Goal: Task Accomplishment & Management: Use online tool/utility

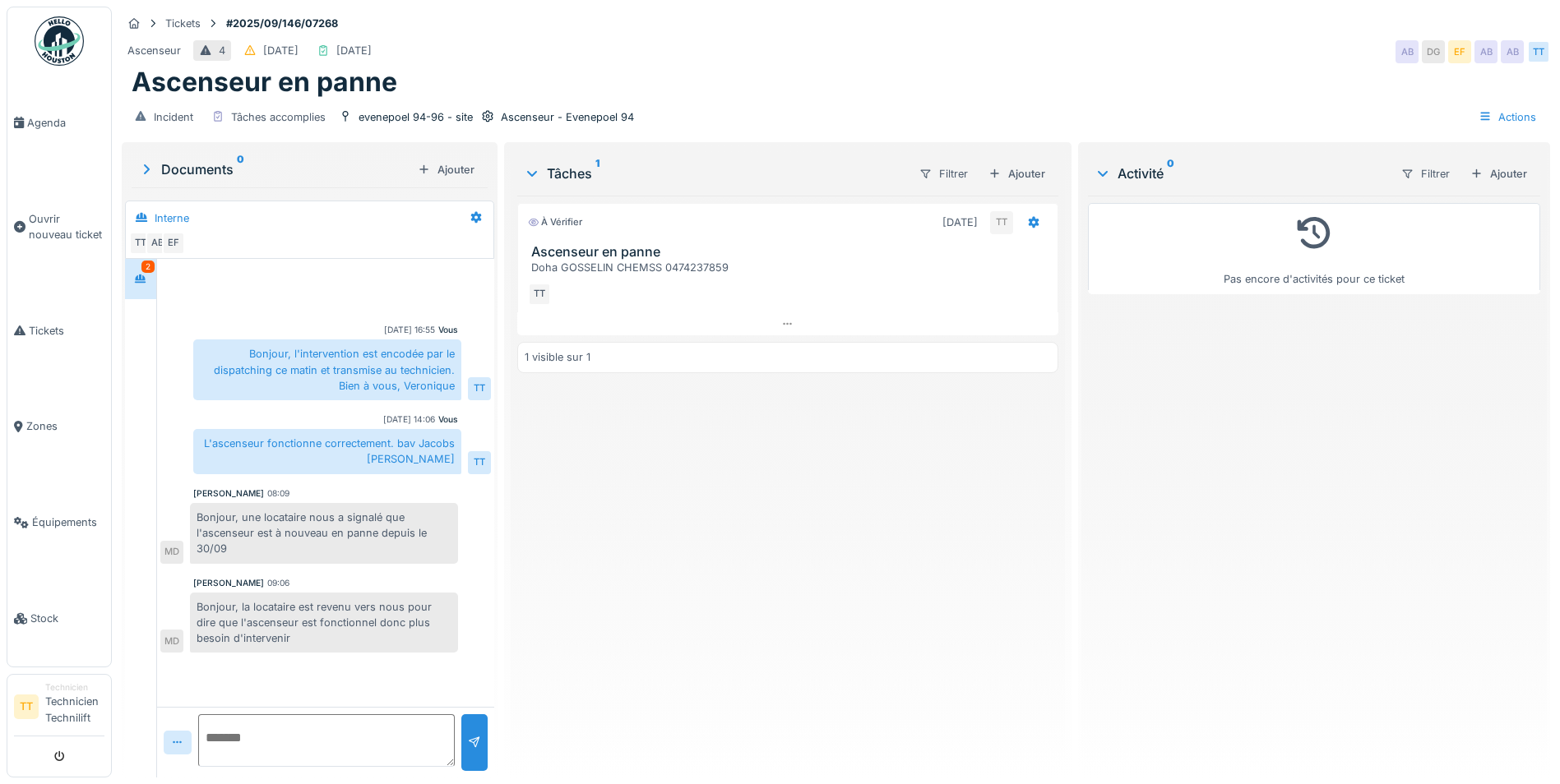
scroll to position [12, 0]
click at [297, 729] on textarea at bounding box center [326, 740] width 257 height 53
click at [322, 722] on textarea at bounding box center [326, 740] width 257 height 53
type textarea "*"
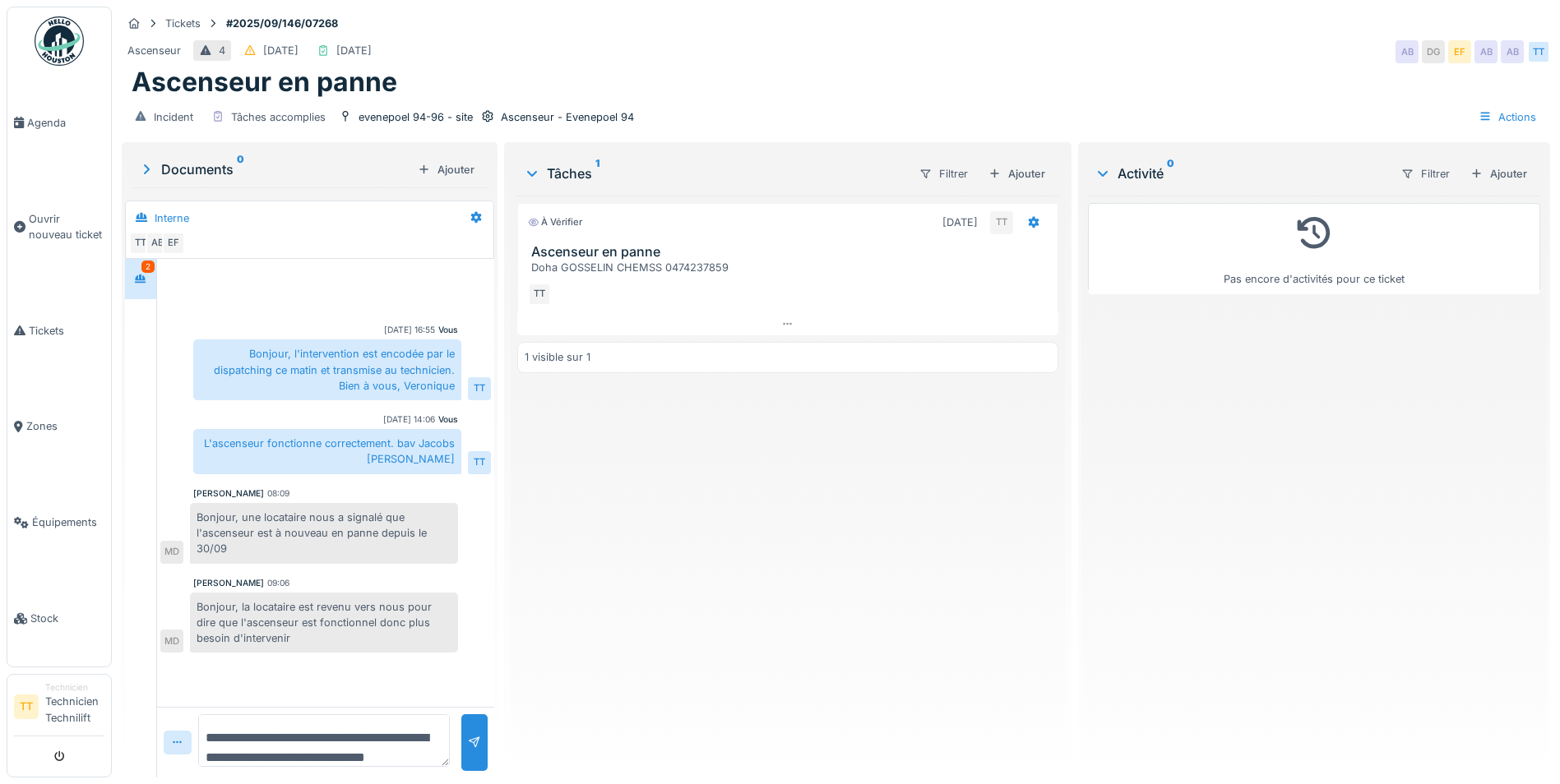
drag, startPoint x: 383, startPoint y: 723, endPoint x: 192, endPoint y: 698, distance: 192.6
click at [192, 707] on div "**********" at bounding box center [325, 742] width 337 height 70
paste textarea
type textarea "**********"
click at [473, 715] on div at bounding box center [475, 743] width 27 height 57
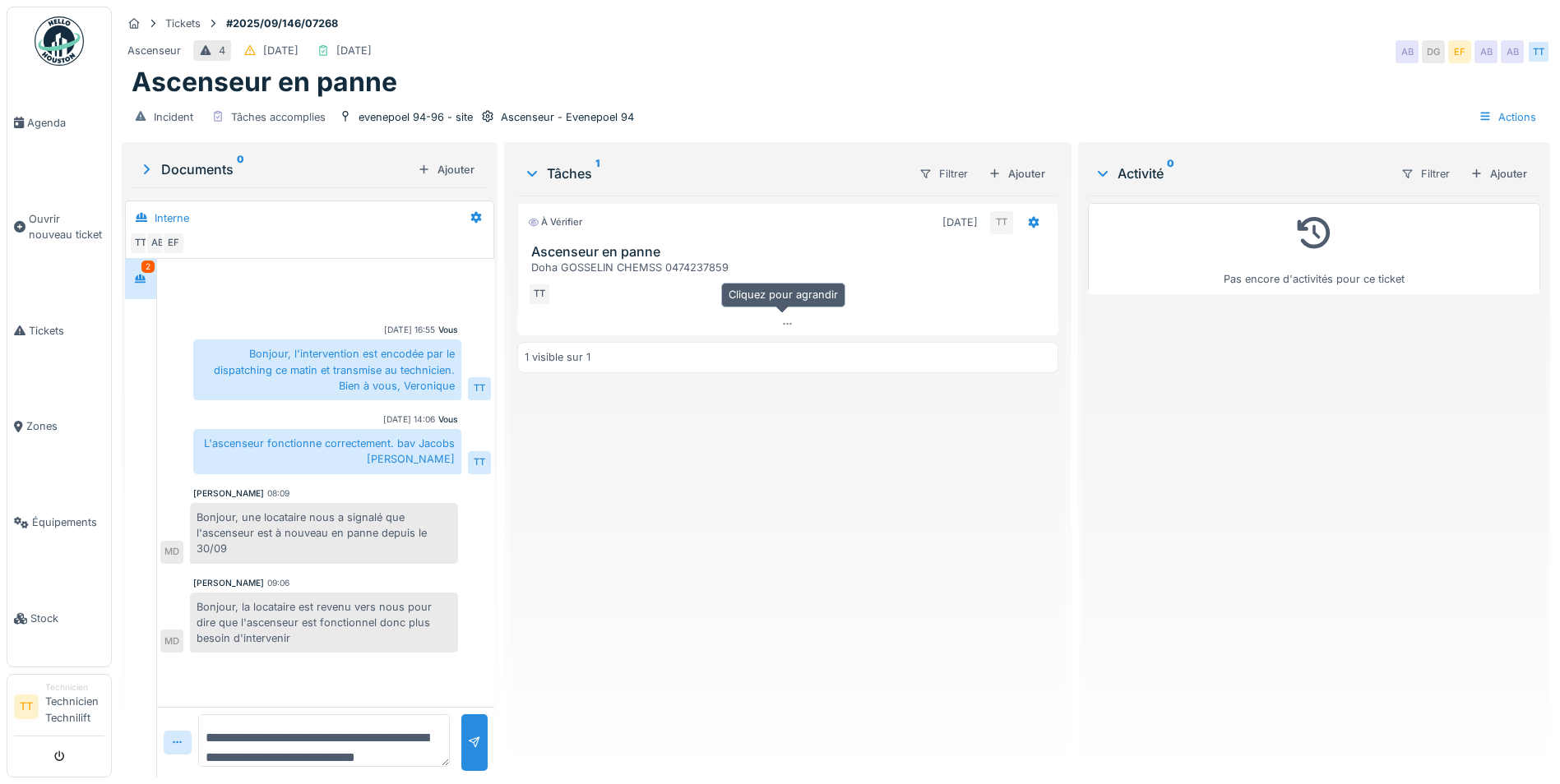
scroll to position [27, 0]
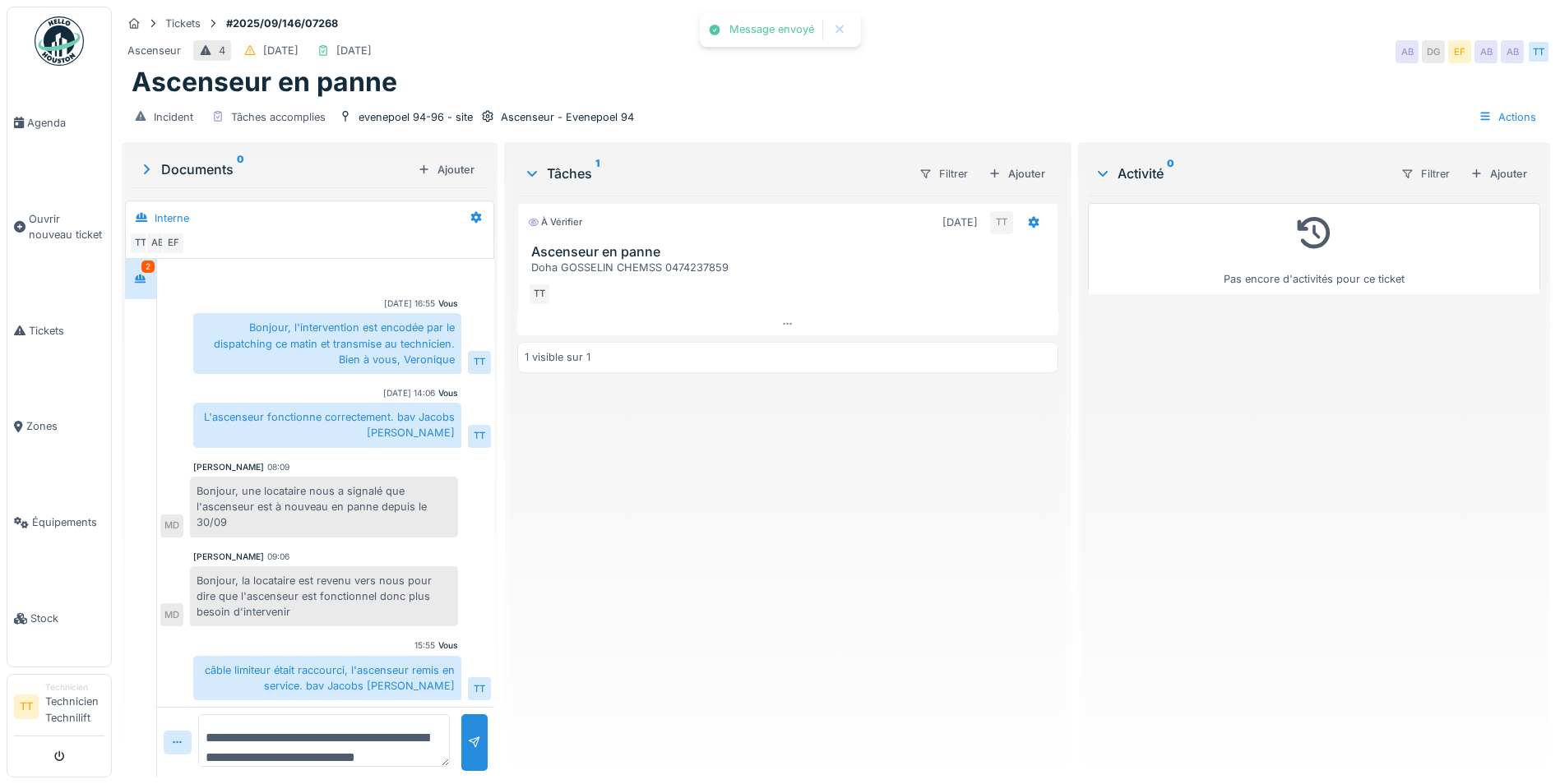
click at [543, 165] on div "Tâches 1" at bounding box center [715, 174] width 381 height 20
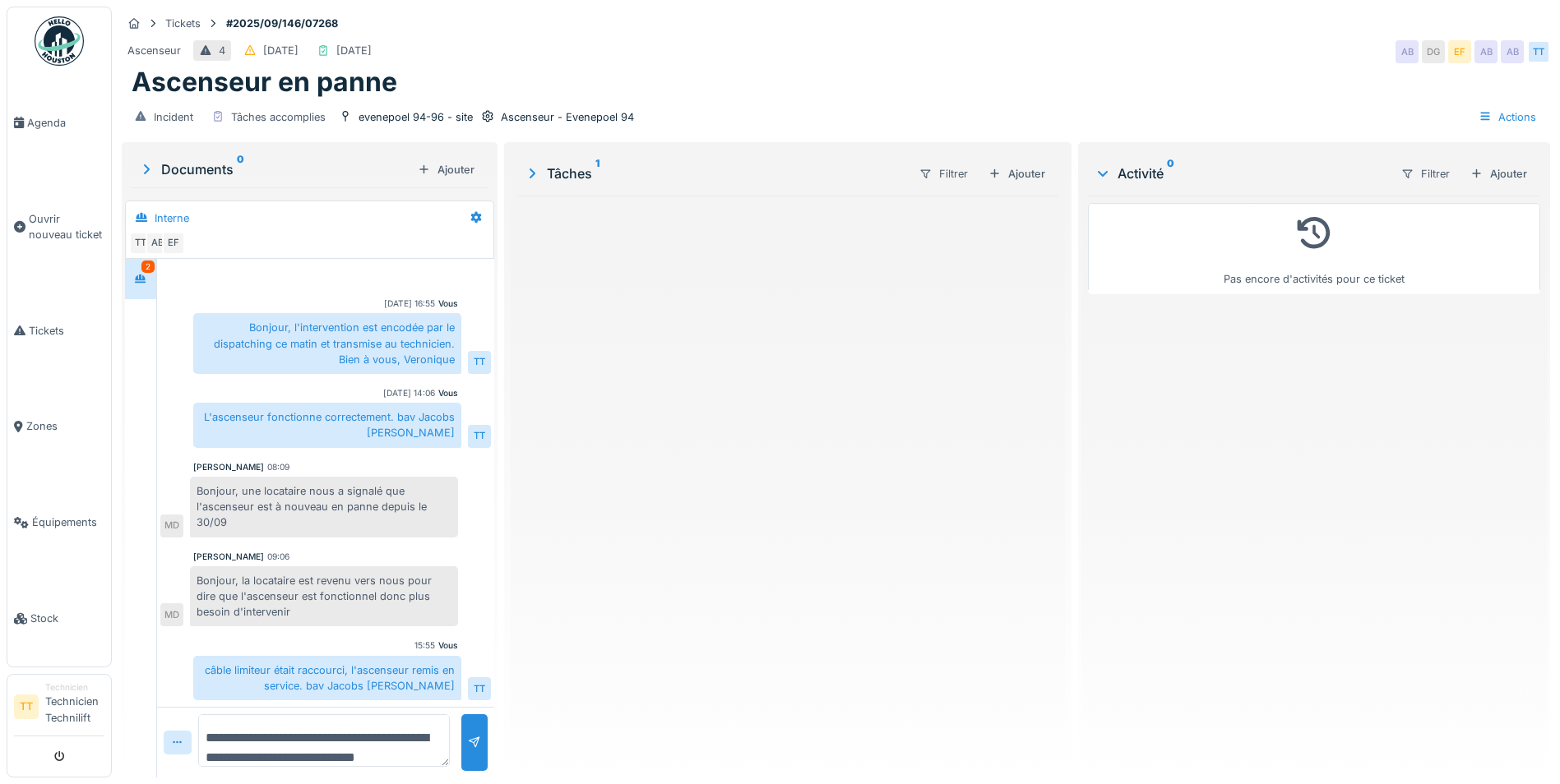
click at [544, 164] on div "Tâches 1" at bounding box center [715, 174] width 381 height 20
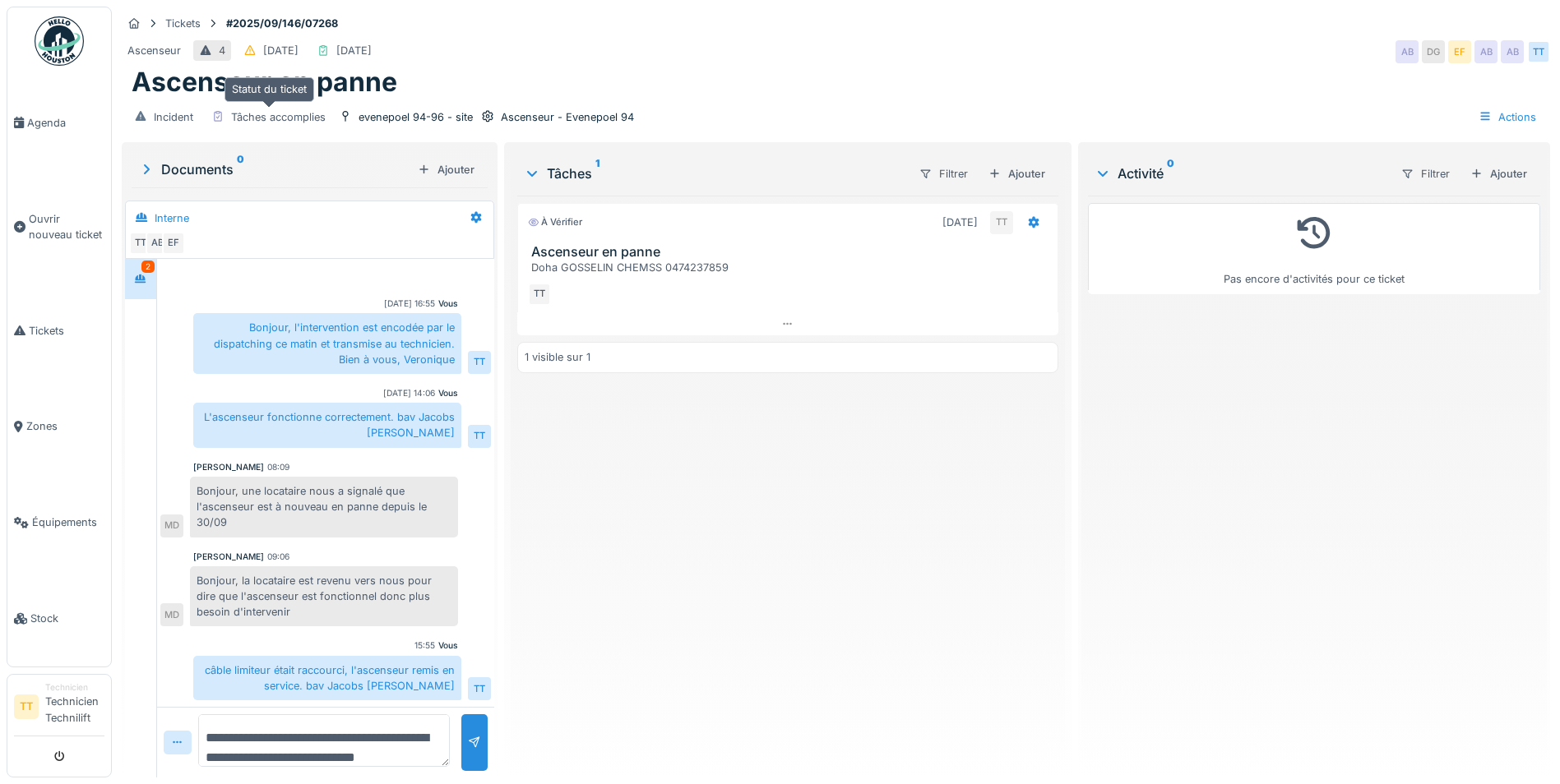
click at [304, 110] on div "Tâches accomplies" at bounding box center [278, 118] width 94 height 16
click at [563, 164] on div "Tâches 1" at bounding box center [715, 174] width 381 height 20
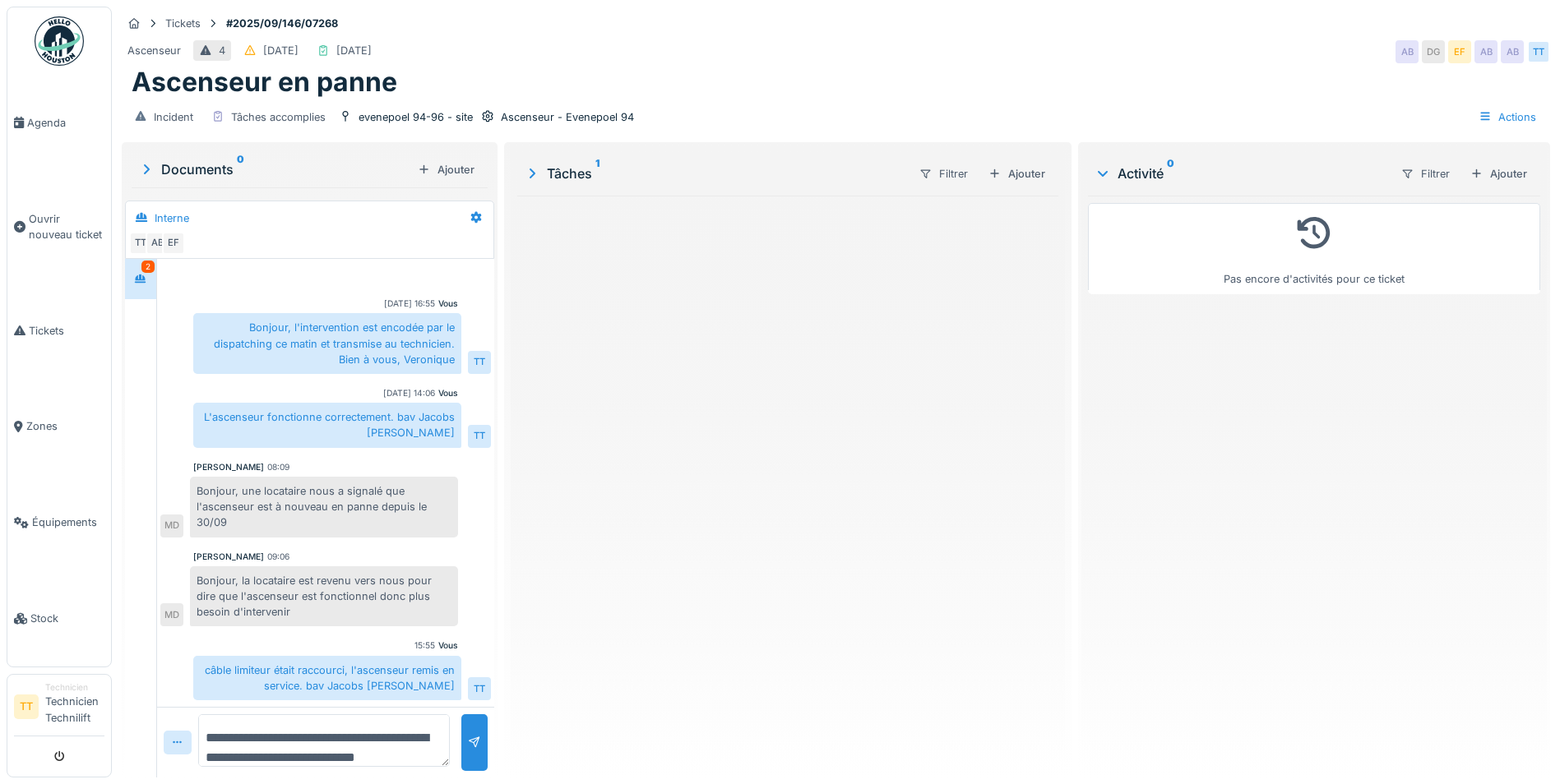
click at [563, 164] on div "Tâches 1" at bounding box center [715, 174] width 381 height 20
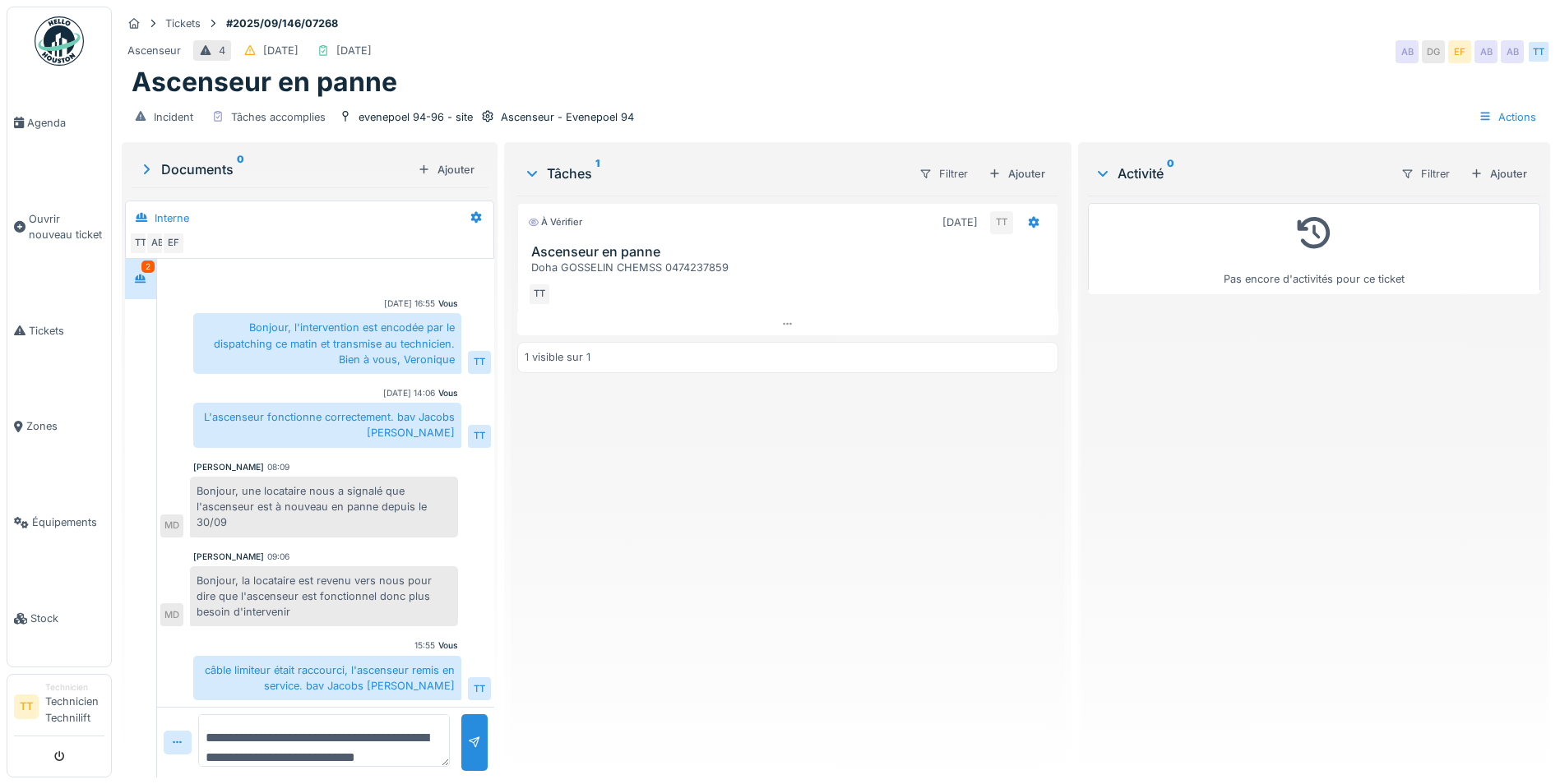
scroll to position [0, 0]
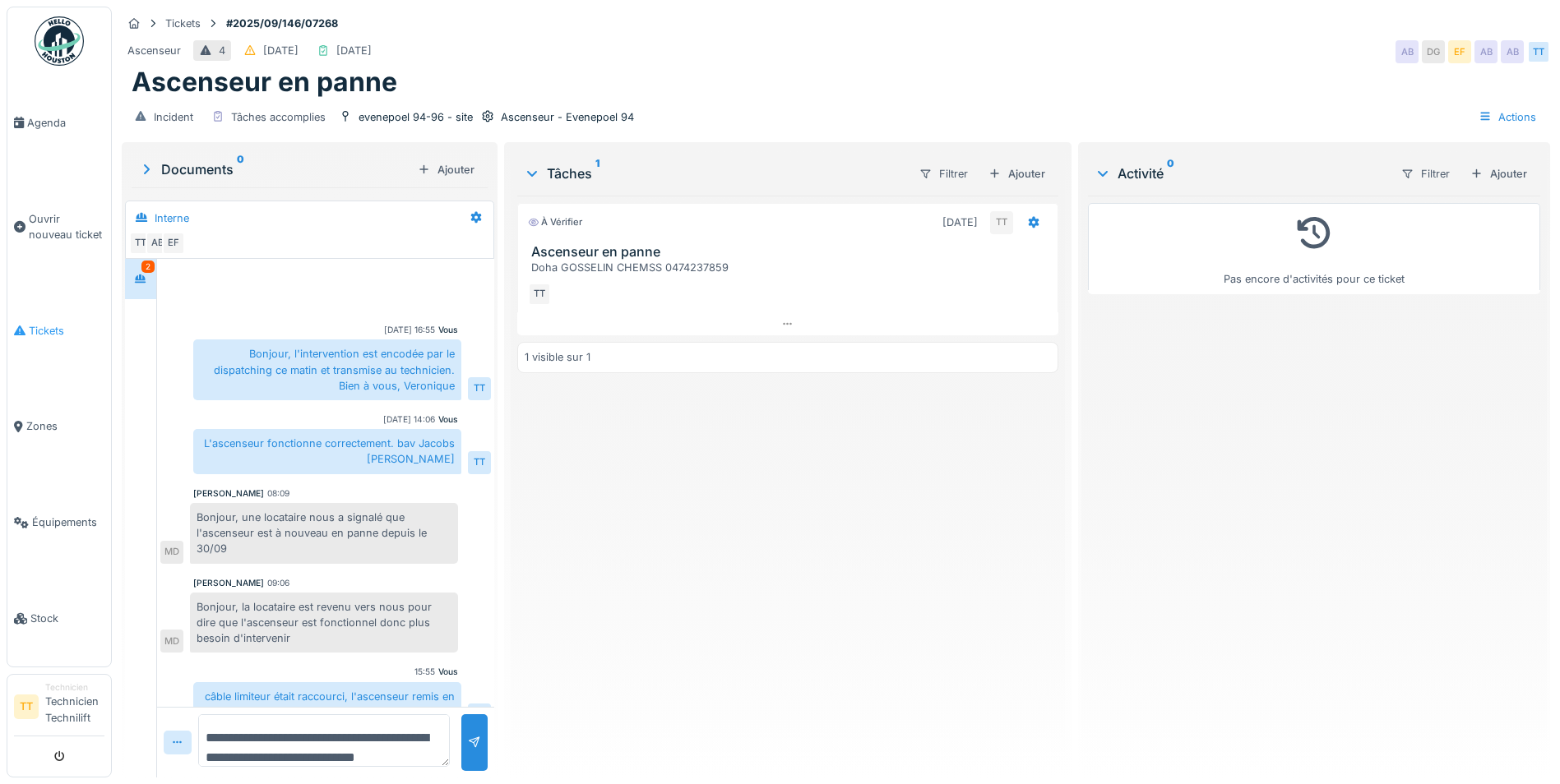
click at [62, 316] on link "Tickets" at bounding box center [59, 331] width 103 height 96
click at [53, 332] on span "Tickets" at bounding box center [66, 331] width 76 height 16
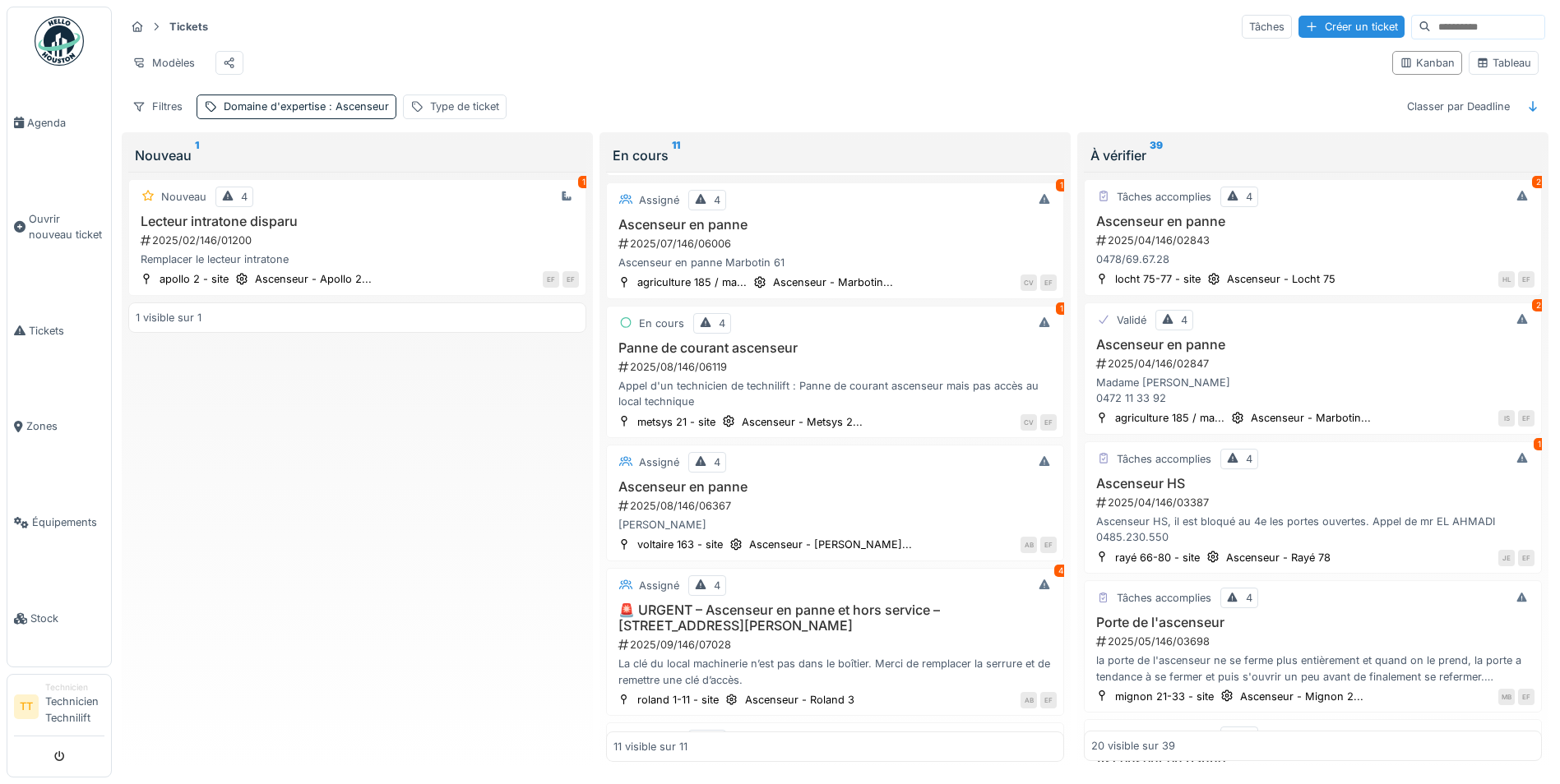
scroll to position [252, 0]
